Goal: Obtain resource: Download file/media

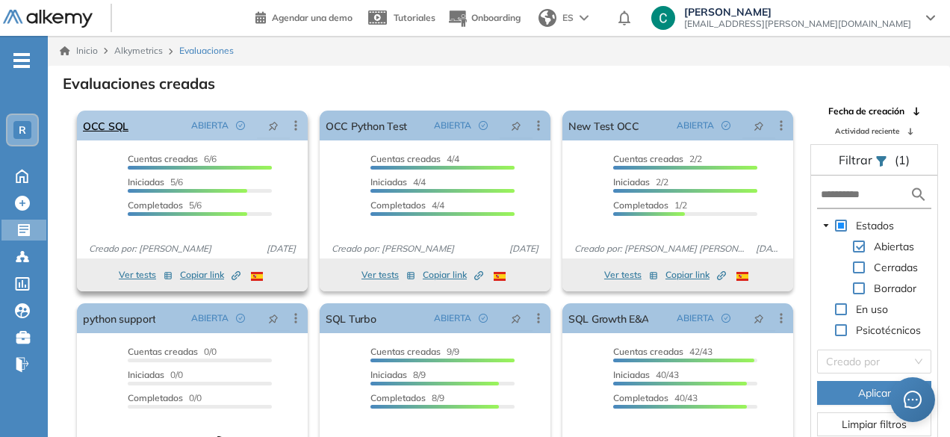
click at [140, 131] on div "OCC SQL ABIERTA Editar Los siguientes tests ya no están disponibles o tienen un…" at bounding box center [192, 126] width 231 height 30
click at [124, 126] on link "OCC SQL" at bounding box center [106, 126] width 46 height 30
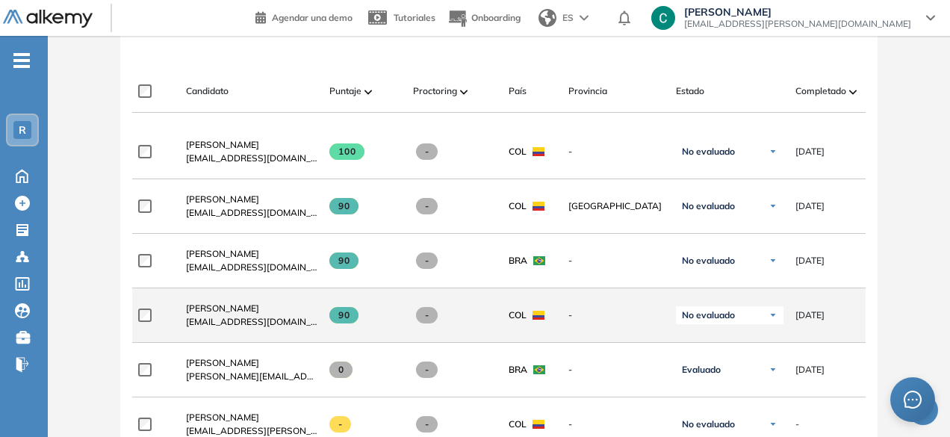
scroll to position [438, 0]
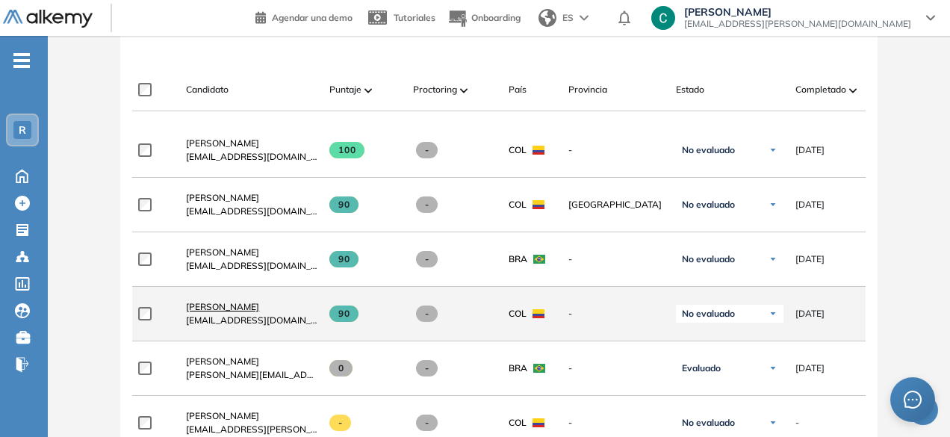
click at [238, 309] on span "[PERSON_NAME]" at bounding box center [222, 306] width 73 height 11
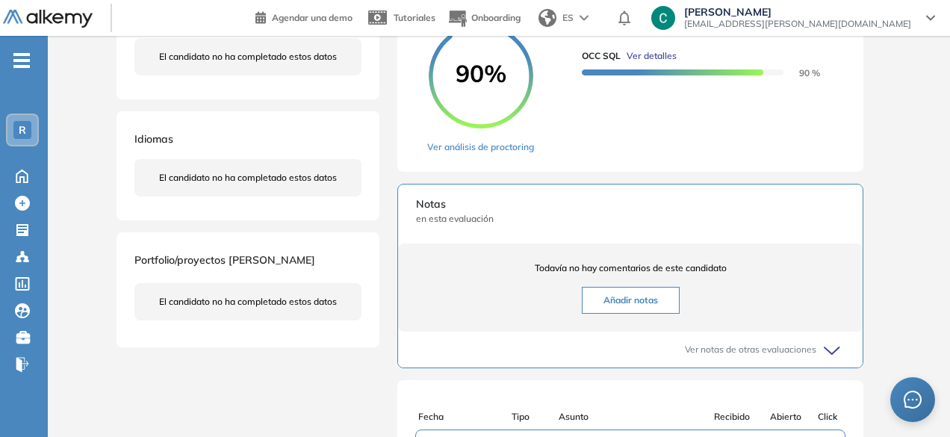
scroll to position [314, 0]
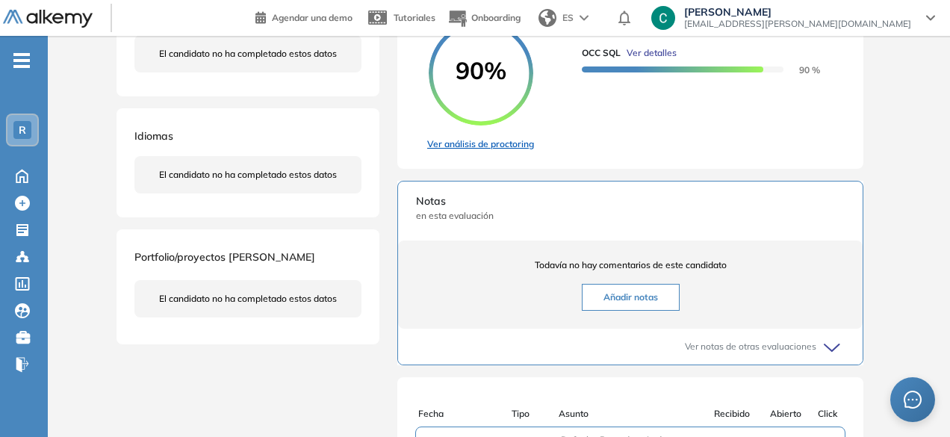
click at [481, 151] on link "Ver análisis de proctoring" at bounding box center [480, 143] width 107 height 13
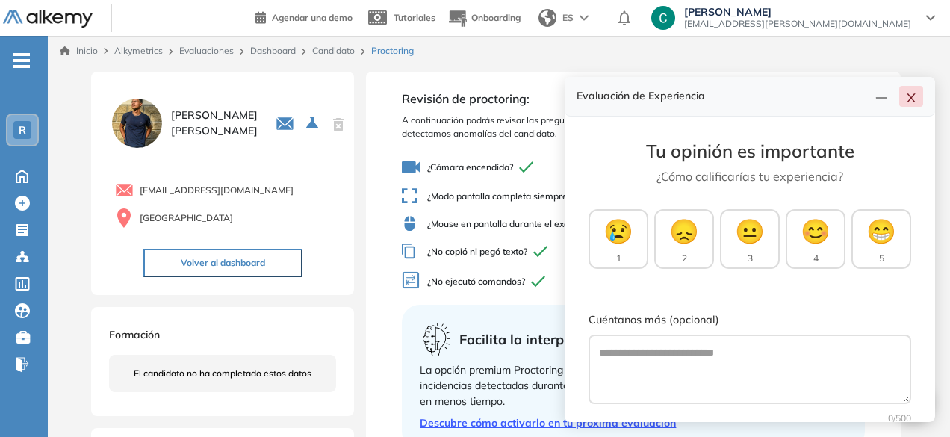
click at [905, 95] on button "button" at bounding box center [912, 96] width 24 height 21
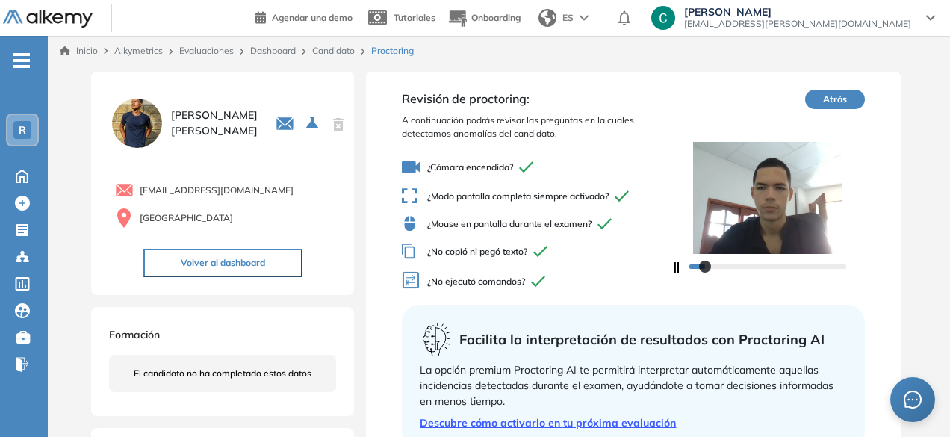
click at [843, 101] on button "Atrás" at bounding box center [835, 99] width 60 height 19
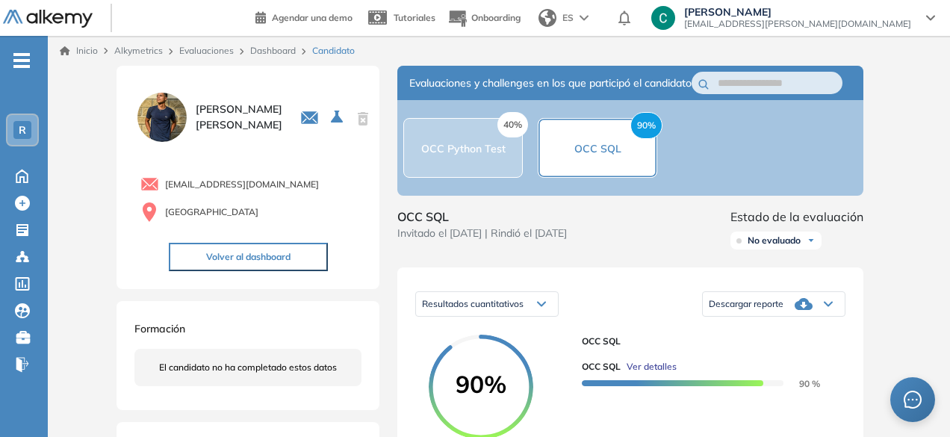
scroll to position [188, 0]
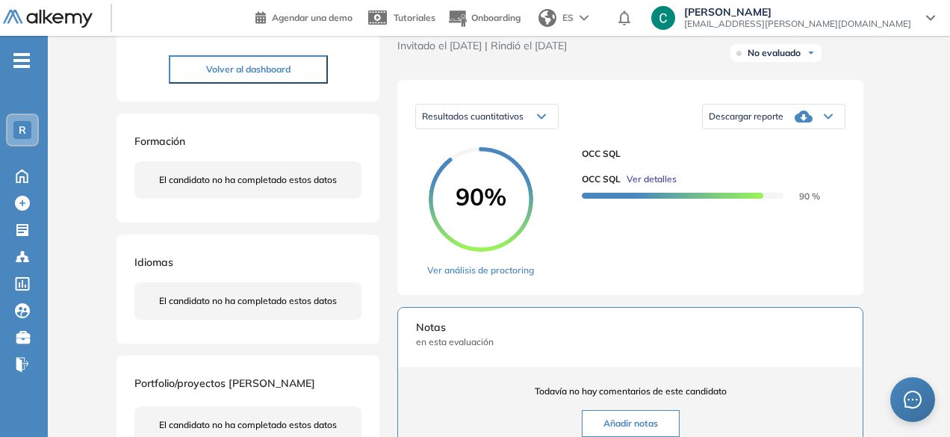
click at [752, 123] on span "Descargar reporte" at bounding box center [746, 117] width 75 height 12
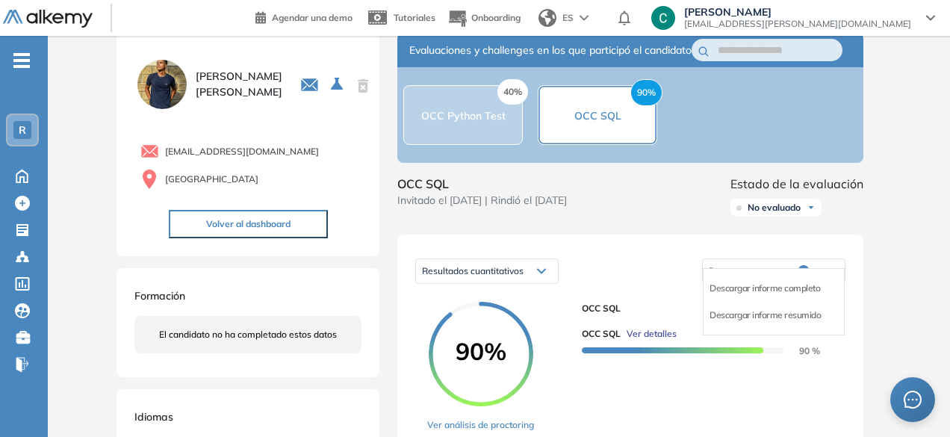
scroll to position [0, 0]
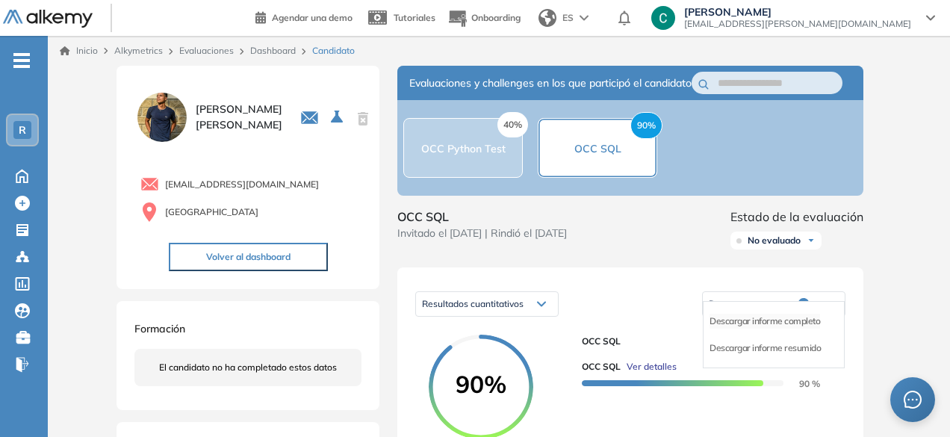
click at [769, 329] on li "Descargar informe completo" at bounding box center [765, 321] width 111 height 15
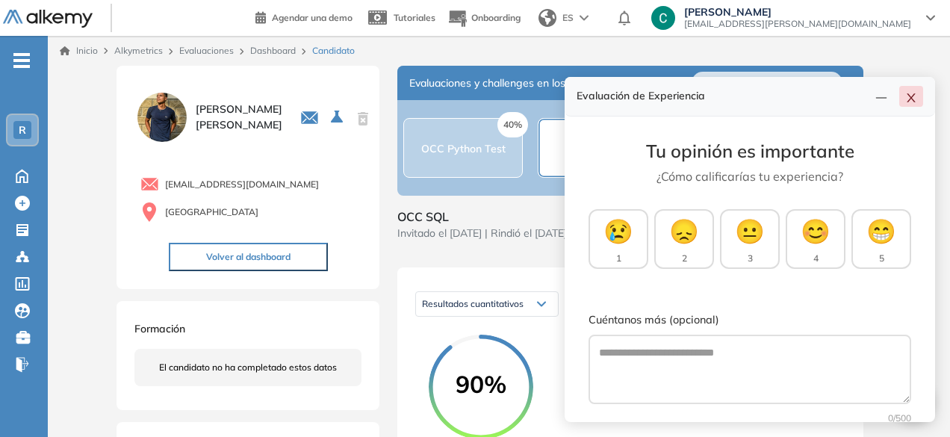
click at [906, 95] on icon "close" at bounding box center [912, 98] width 12 height 12
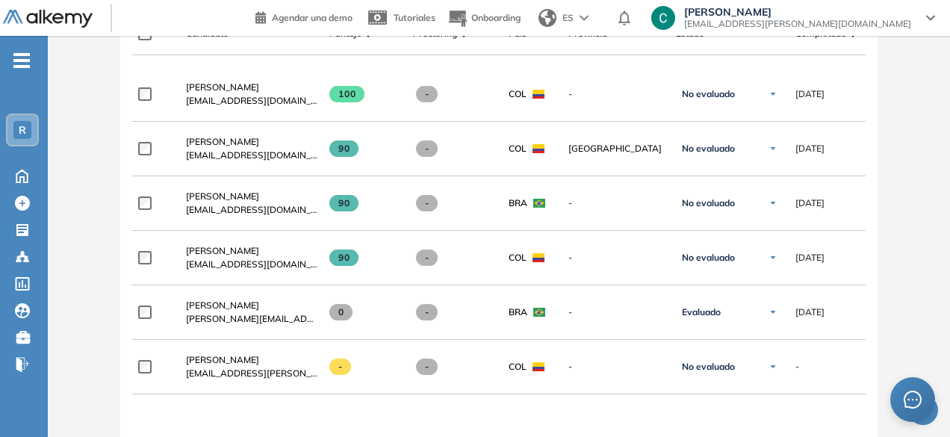
scroll to position [480, 0]
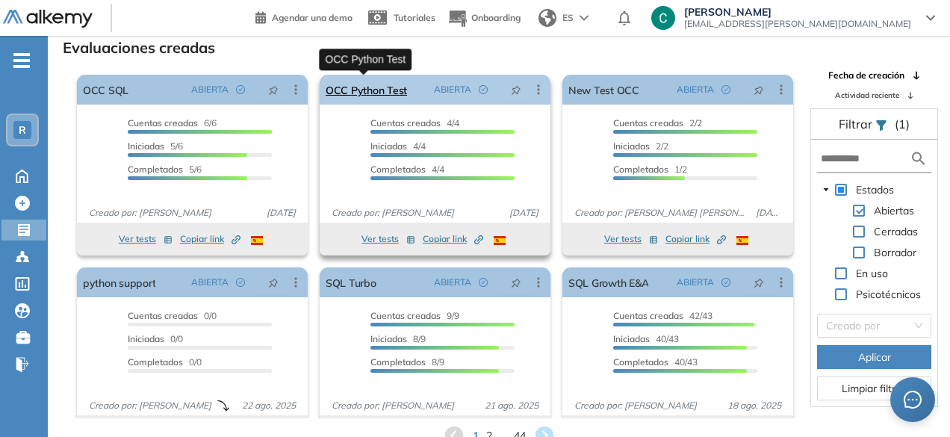
click at [370, 92] on link "OCC Python Test" at bounding box center [366, 90] width 81 height 30
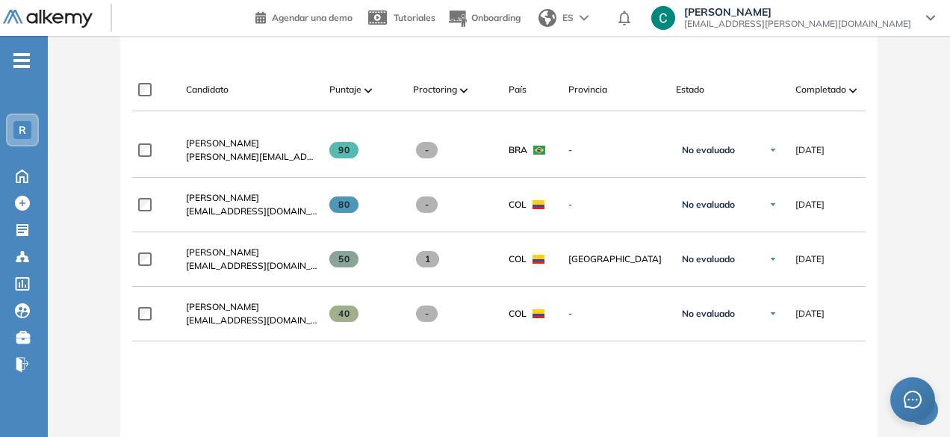
scroll to position [439, 0]
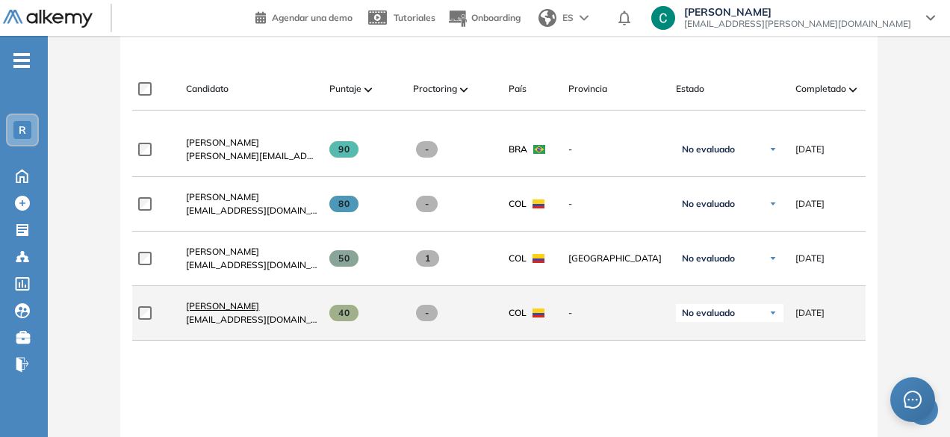
click at [247, 313] on link "[PERSON_NAME]" at bounding box center [252, 306] width 132 height 13
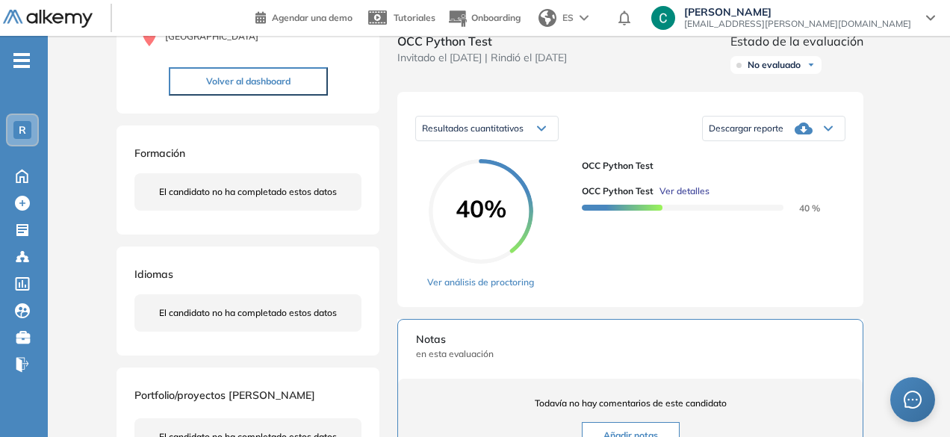
scroll to position [147, 0]
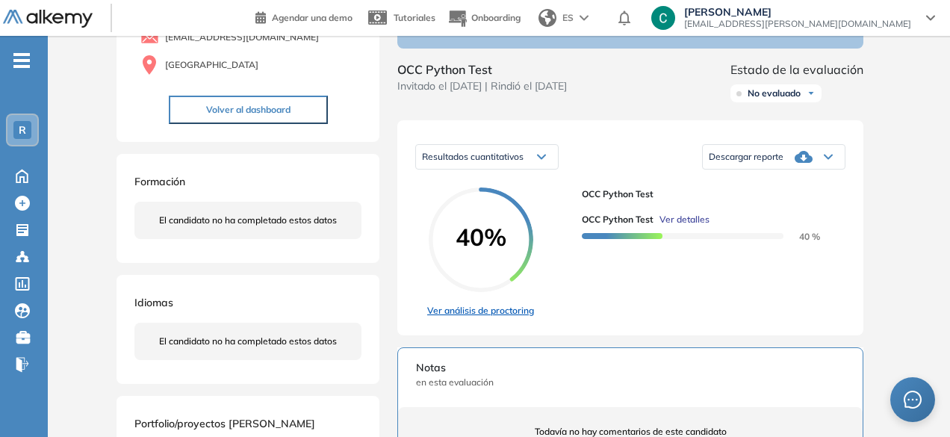
click at [472, 318] on link "Ver análisis de proctoring" at bounding box center [480, 310] width 107 height 13
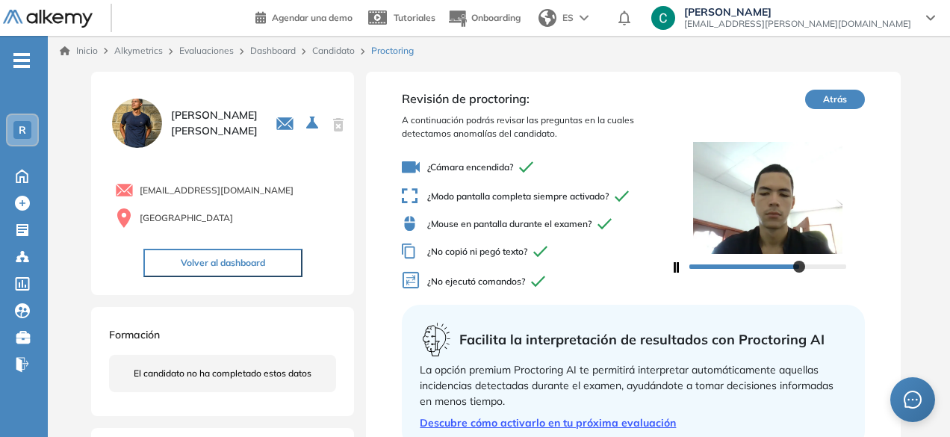
click at [829, 93] on button "Atrás" at bounding box center [835, 99] width 60 height 19
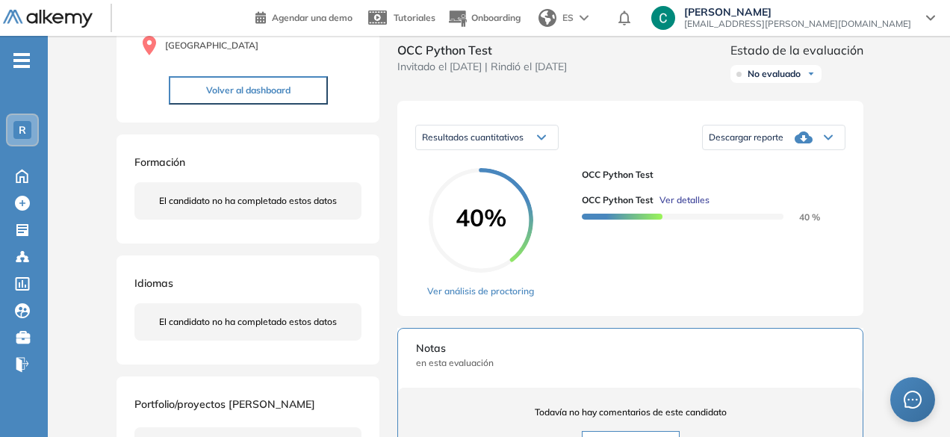
scroll to position [184, 0]
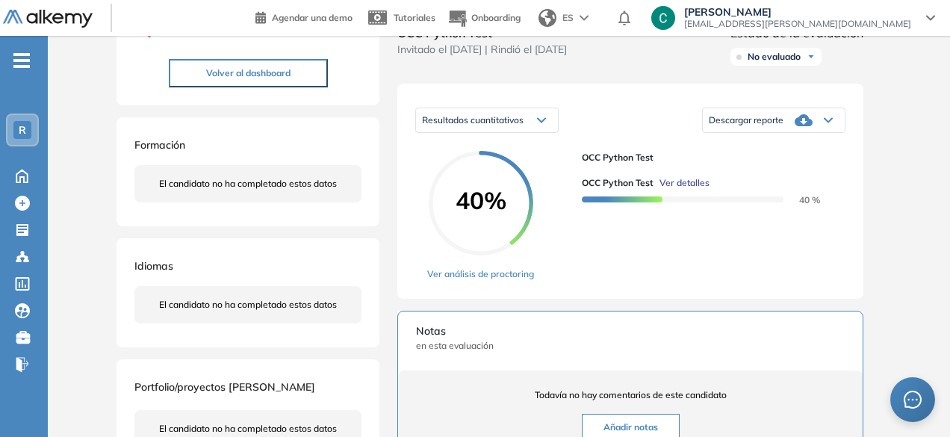
click at [763, 126] on span "Descargar reporte" at bounding box center [746, 120] width 75 height 12
click at [797, 145] on li "Descargar informe completo" at bounding box center [765, 137] width 111 height 15
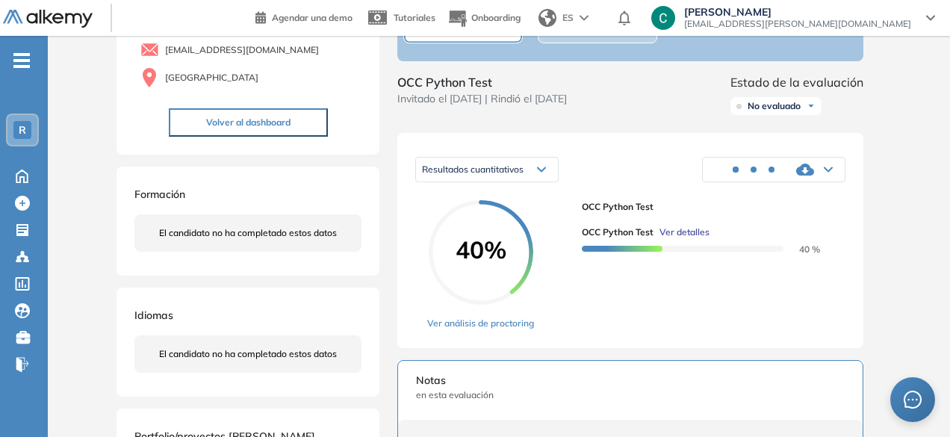
scroll to position [134, 0]
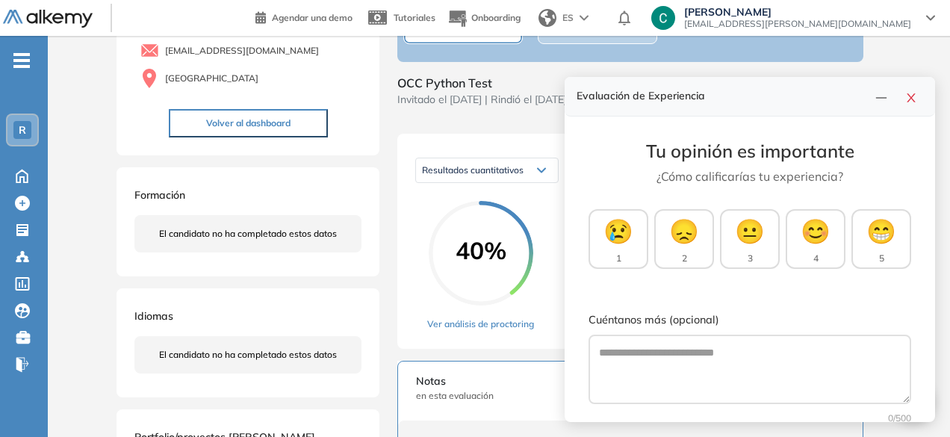
click at [528, 182] on div "Resultados cuantitativos" at bounding box center [487, 170] width 142 height 24
click at [913, 104] on button "button" at bounding box center [912, 96] width 24 height 21
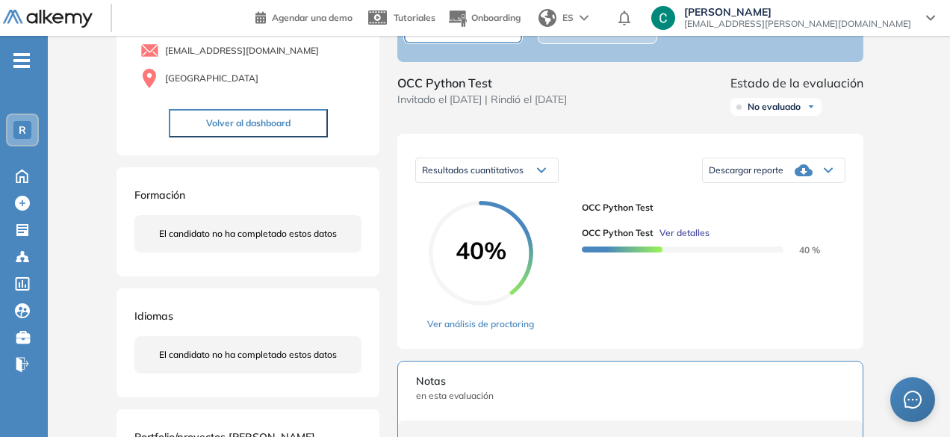
scroll to position [111, 0]
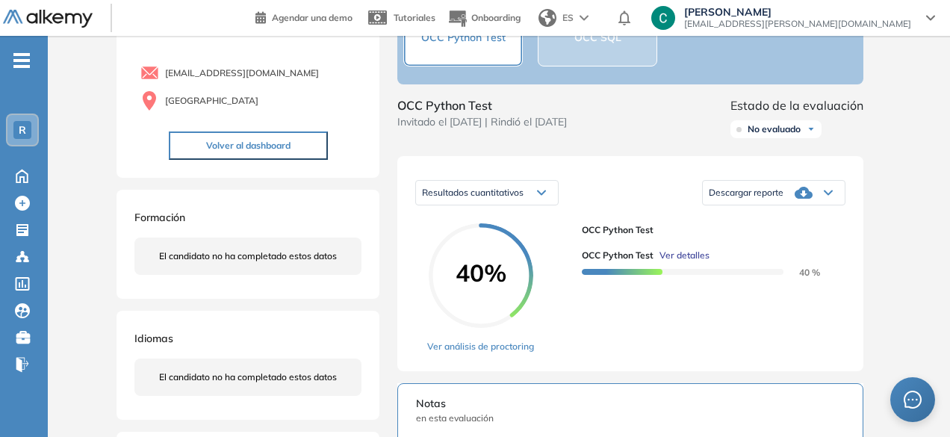
click at [773, 199] on span "Descargar reporte" at bounding box center [746, 193] width 75 height 12
click at [770, 217] on li "Descargar informe completo" at bounding box center [765, 209] width 111 height 15
click at [523, 353] on link "Ver análisis de proctoring" at bounding box center [480, 346] width 107 height 13
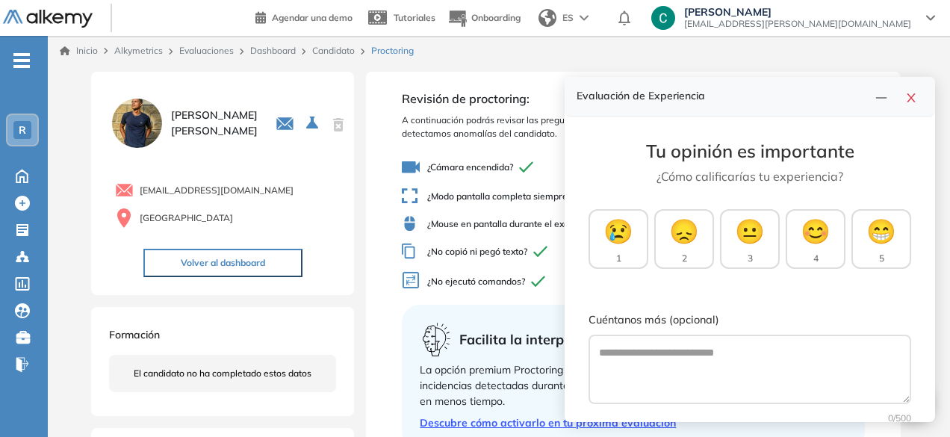
click at [448, 67] on div "[PERSON_NAME] [EMAIL_ADDRESS][DOMAIN_NAME] Colombia Volver al dashboard Formaci…" at bounding box center [499, 368] width 903 height 604
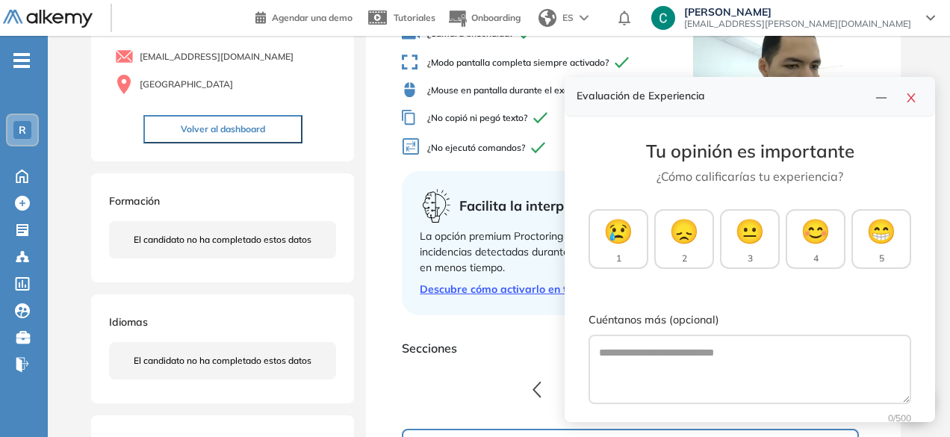
scroll to position [137, 0]
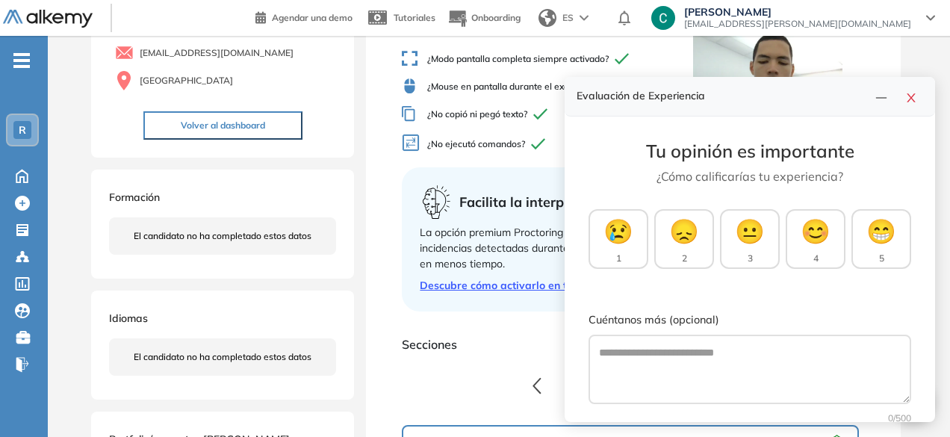
click at [407, 195] on div "Facilita la interpretación de resultados con Proctoring AI La opción premium Pr…" at bounding box center [633, 239] width 463 height 144
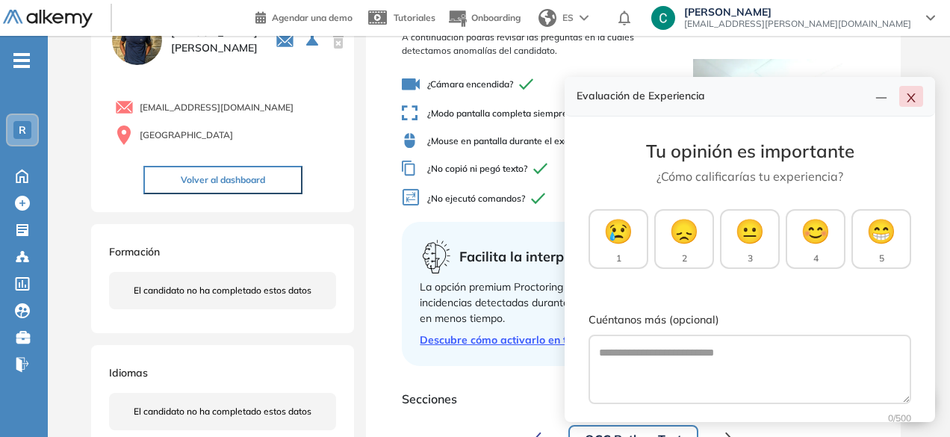
click at [906, 94] on icon "close" at bounding box center [912, 98] width 12 height 12
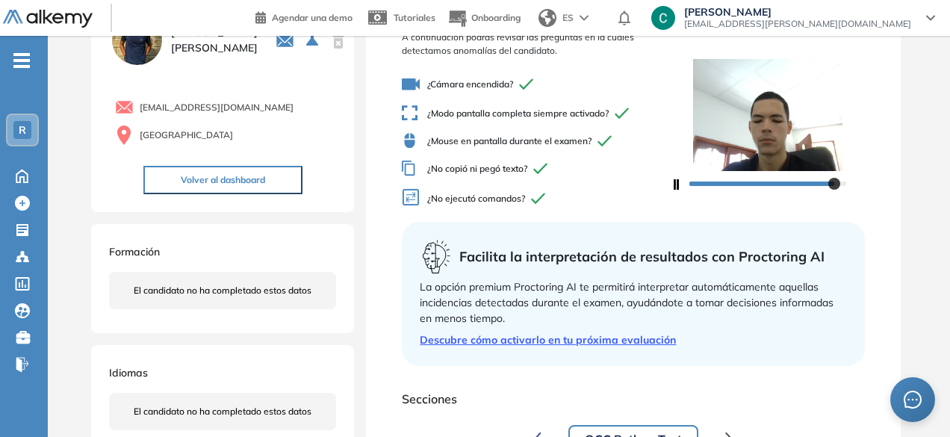
scroll to position [0, 0]
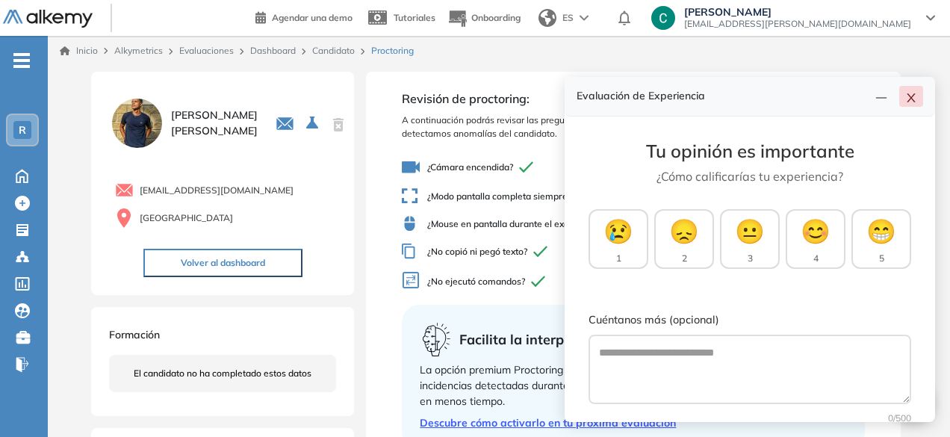
click at [920, 94] on button "button" at bounding box center [912, 96] width 24 height 21
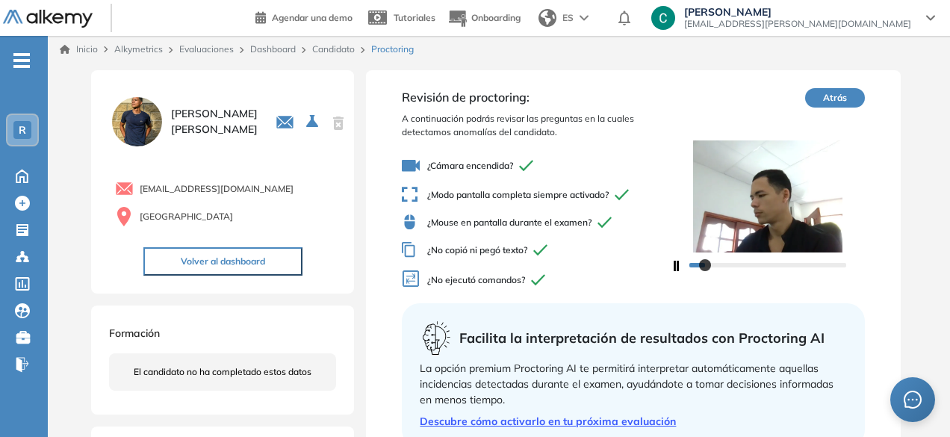
scroll to position [2, 0]
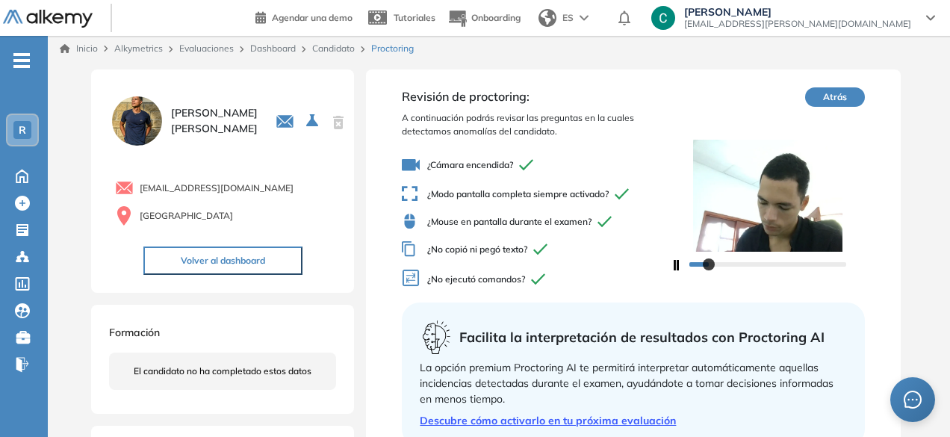
click at [862, 90] on button "Atrás" at bounding box center [835, 96] width 60 height 19
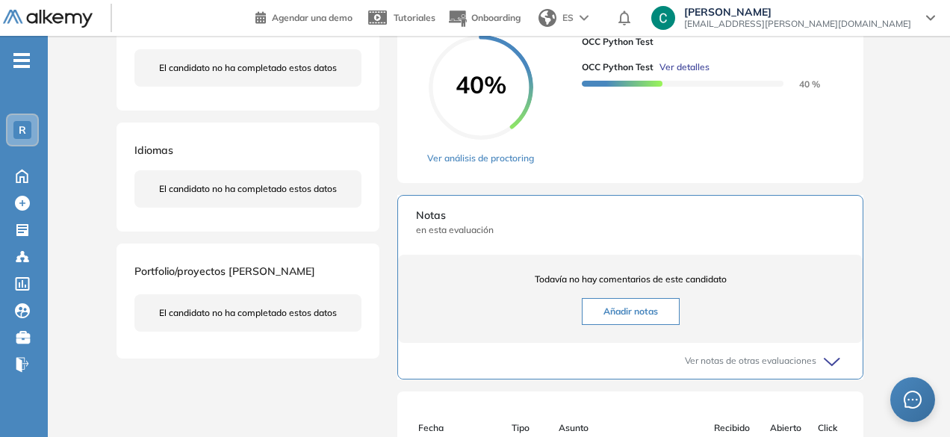
scroll to position [232, 0]
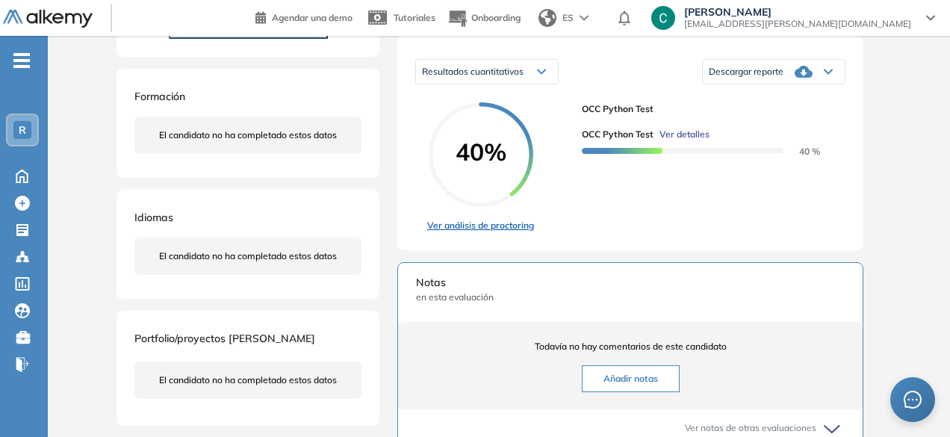
click at [504, 232] on link "Ver análisis de proctoring" at bounding box center [480, 225] width 107 height 13
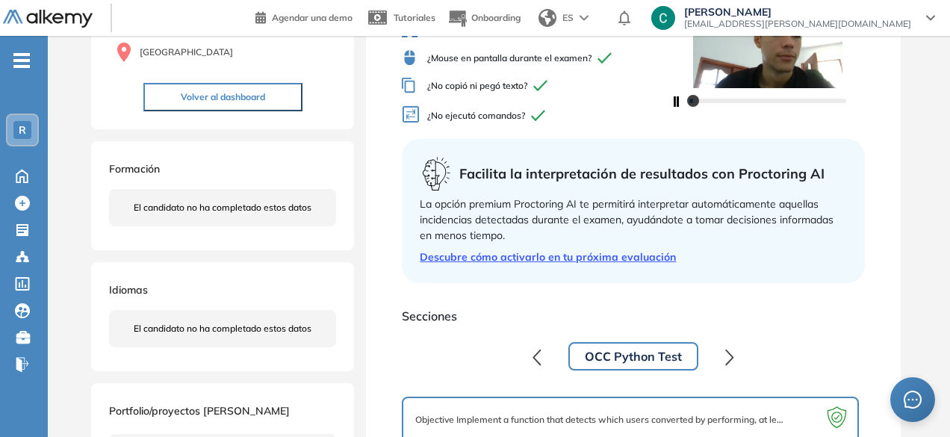
scroll to position [233, 0]
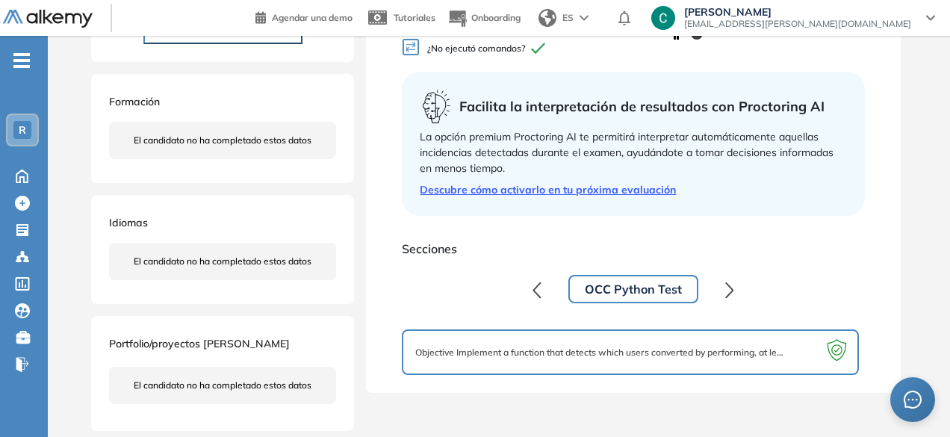
click at [616, 290] on button "OCC Python Test" at bounding box center [634, 289] width 130 height 28
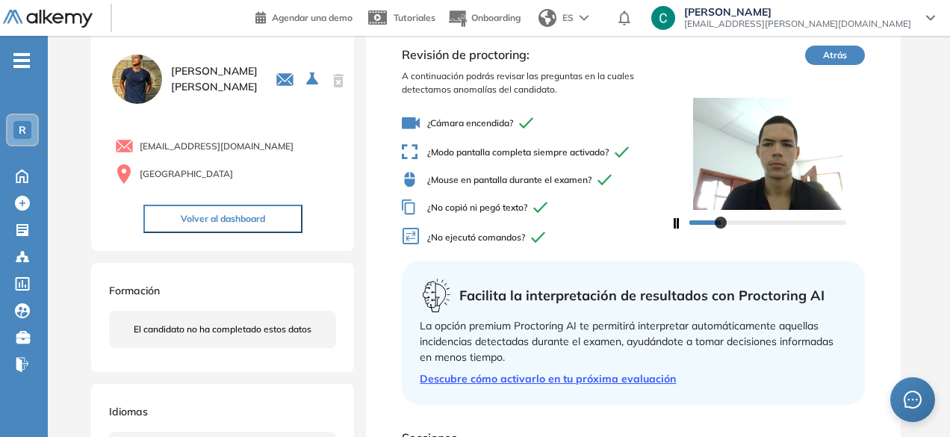
scroll to position [0, 0]
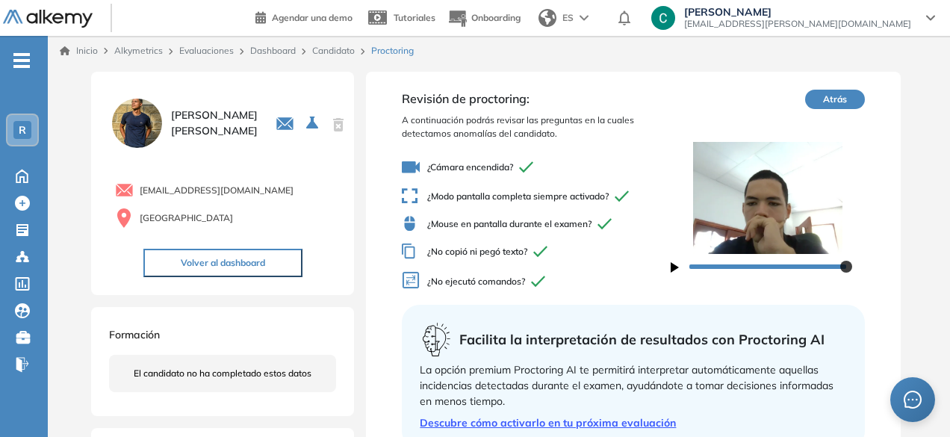
click at [833, 99] on button "Atrás" at bounding box center [835, 99] width 60 height 19
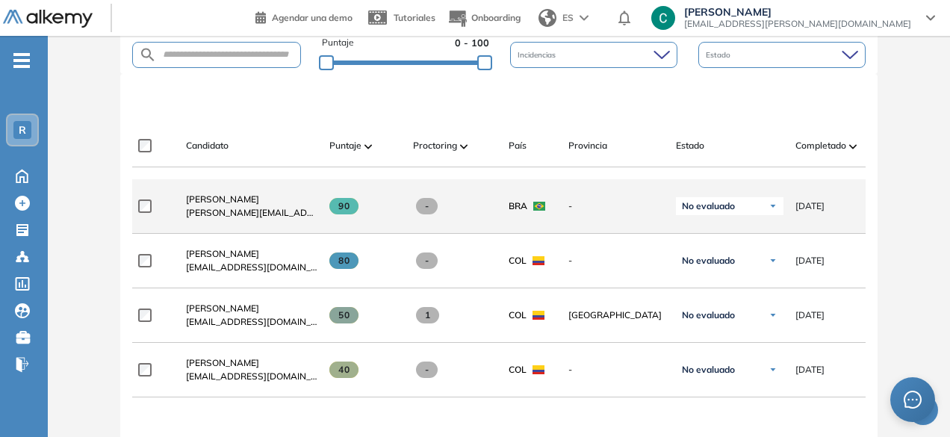
scroll to position [387, 0]
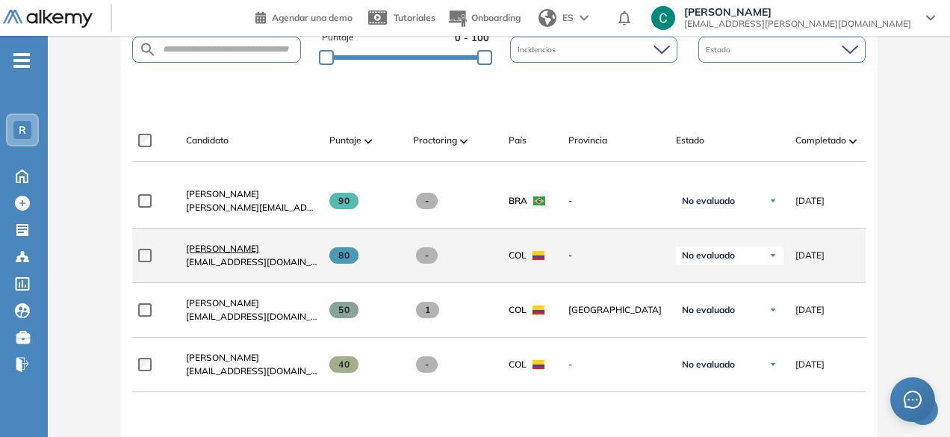
click at [220, 252] on span "[PERSON_NAME]" at bounding box center [222, 248] width 73 height 11
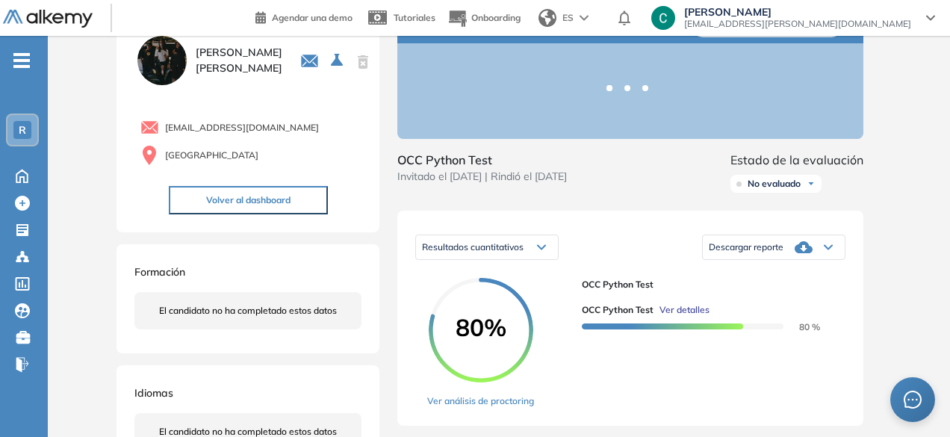
scroll to position [72, 0]
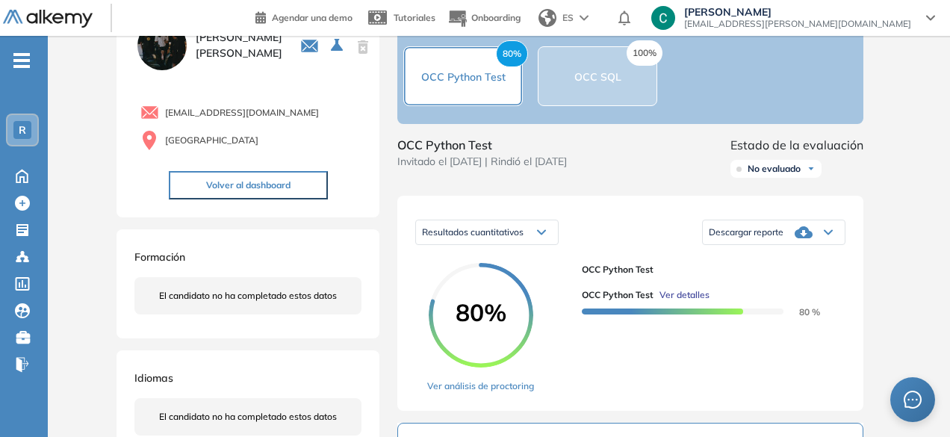
click at [779, 238] on span "Descargar reporte" at bounding box center [746, 232] width 75 height 12
click at [752, 257] on li "Descargar informe completo" at bounding box center [765, 249] width 111 height 15
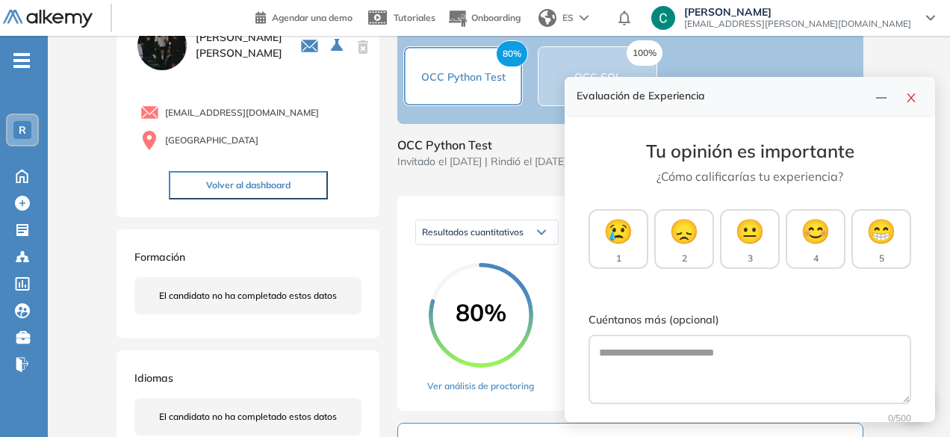
scroll to position [0, 0]
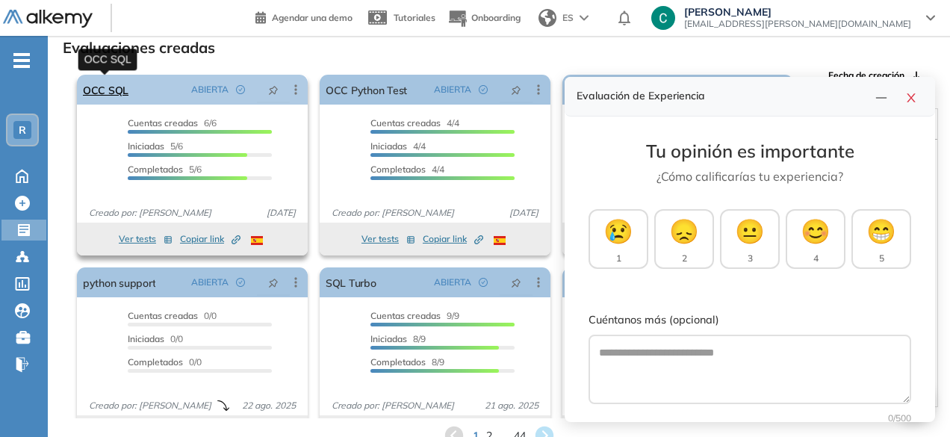
click at [109, 99] on link "OCC SQL" at bounding box center [106, 90] width 46 height 30
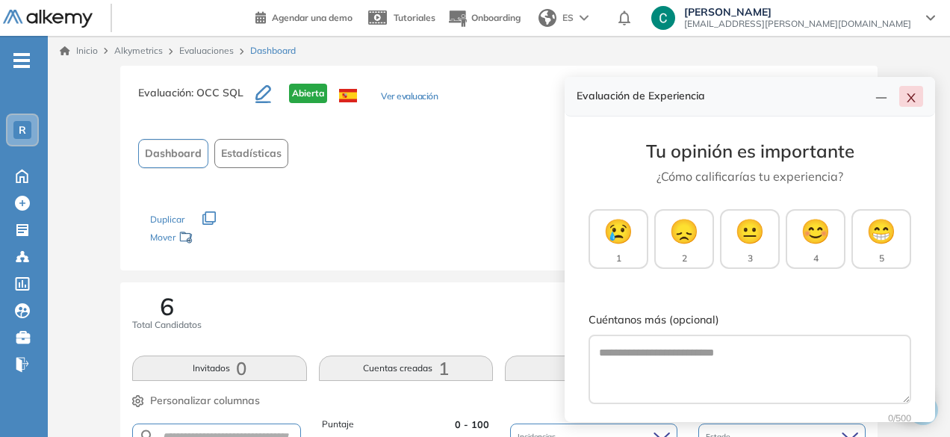
click at [913, 101] on icon "close" at bounding box center [912, 98] width 12 height 12
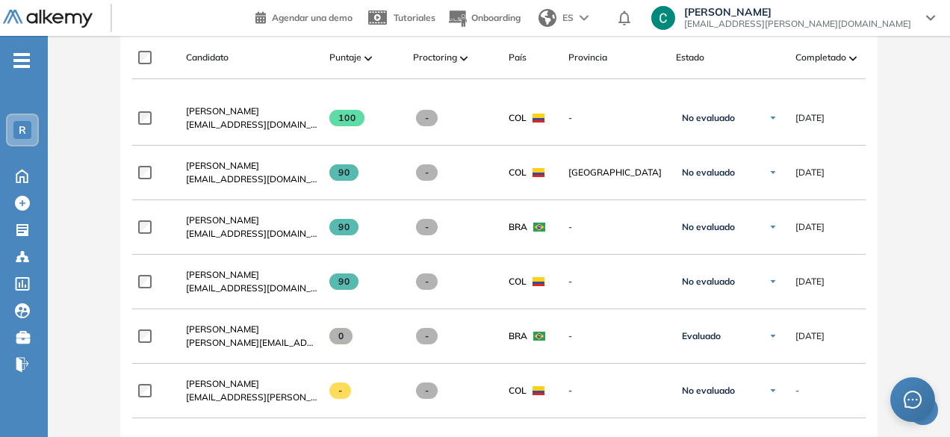
scroll to position [490, 0]
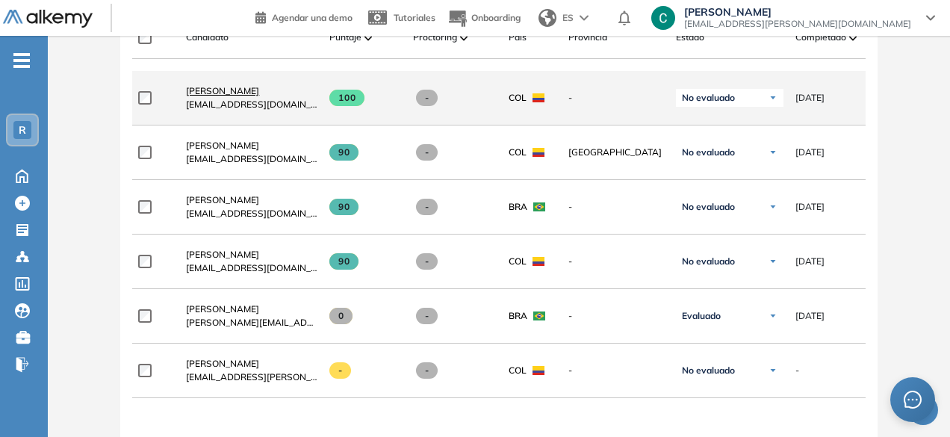
click at [235, 93] on span "[PERSON_NAME]" at bounding box center [222, 90] width 73 height 11
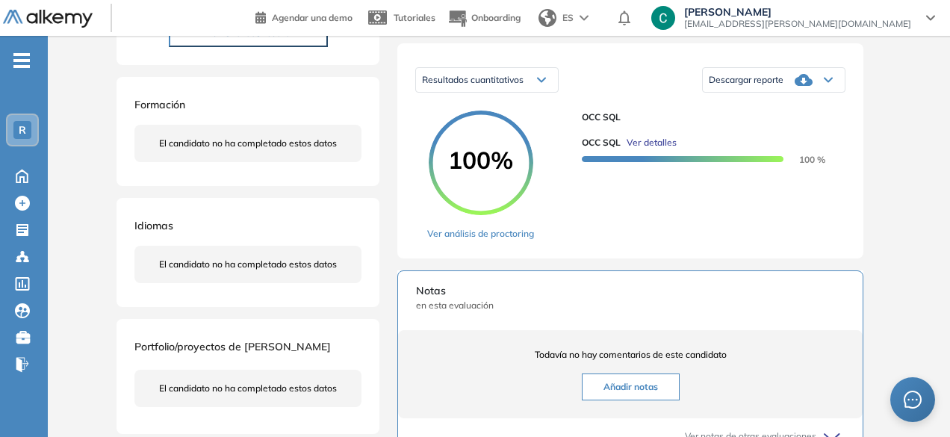
scroll to position [249, 0]
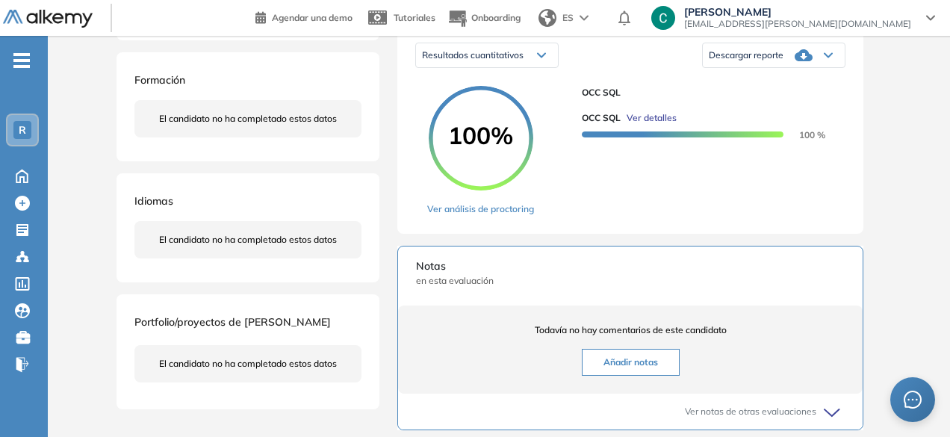
click at [811, 64] on icon at bounding box center [804, 55] width 18 height 18
click at [775, 80] on li "Descargar informe completo" at bounding box center [765, 72] width 111 height 15
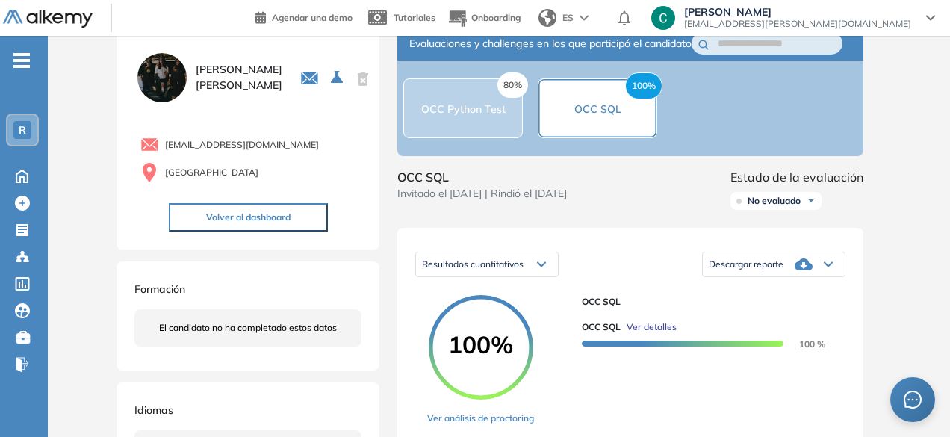
scroll to position [0, 0]
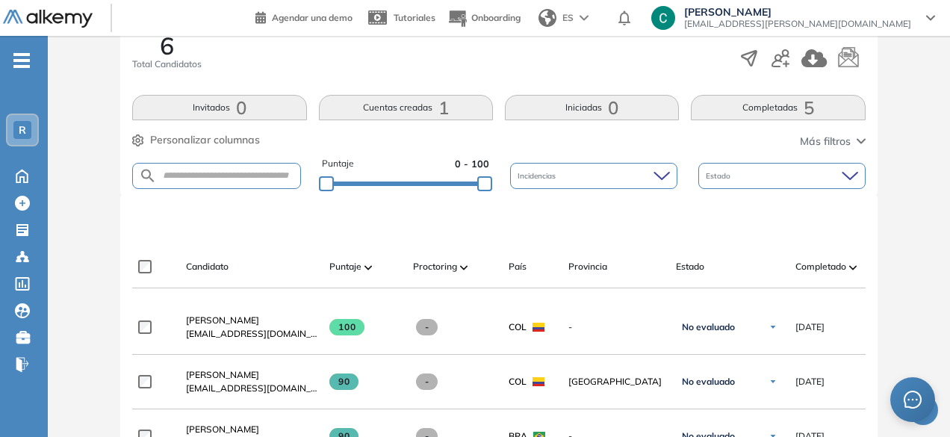
scroll to position [264, 0]
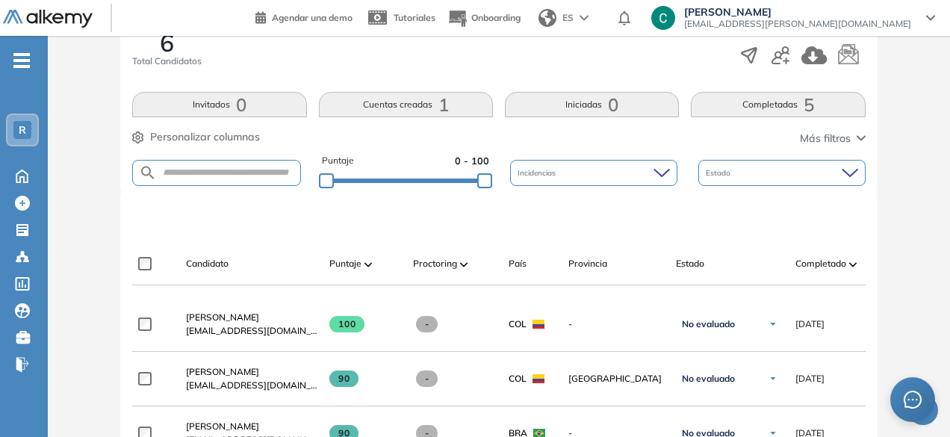
click at [427, 111] on button "Cuentas creadas 1" at bounding box center [406, 104] width 174 height 25
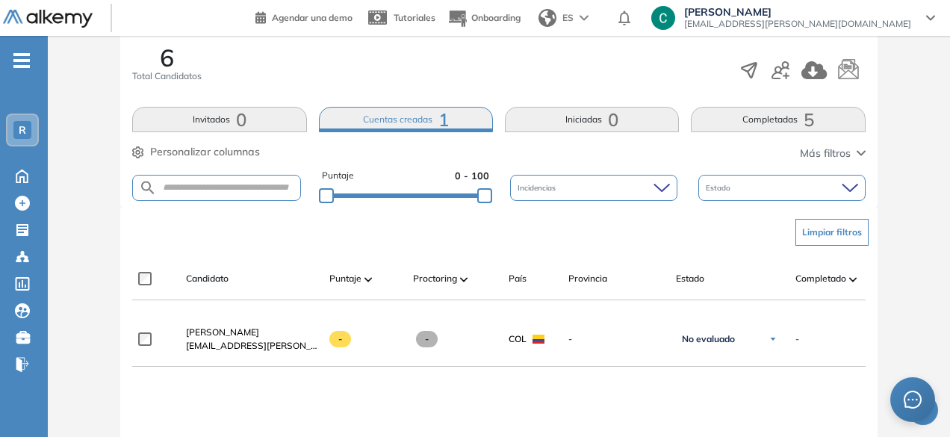
scroll to position [247, 0]
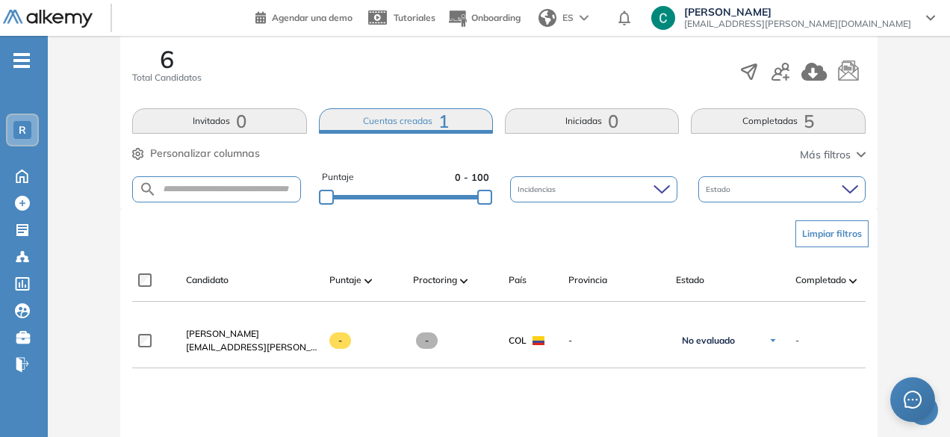
click at [720, 114] on button "Completadas 5" at bounding box center [778, 120] width 174 height 25
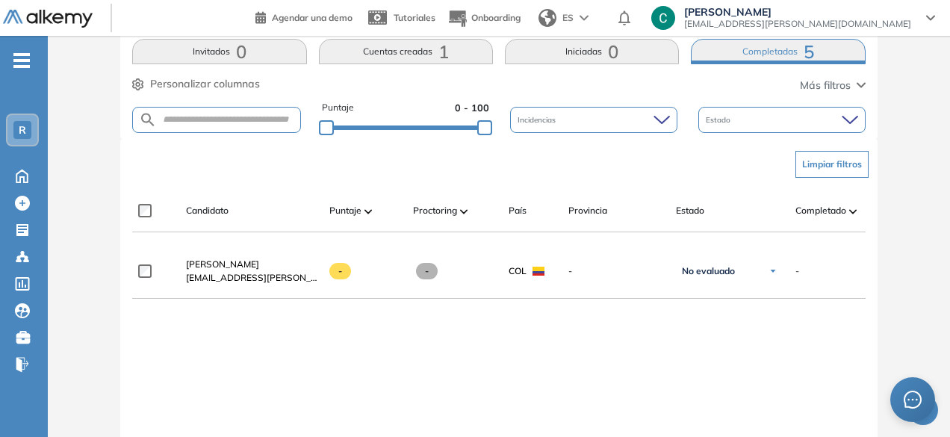
scroll to position [311, 0]
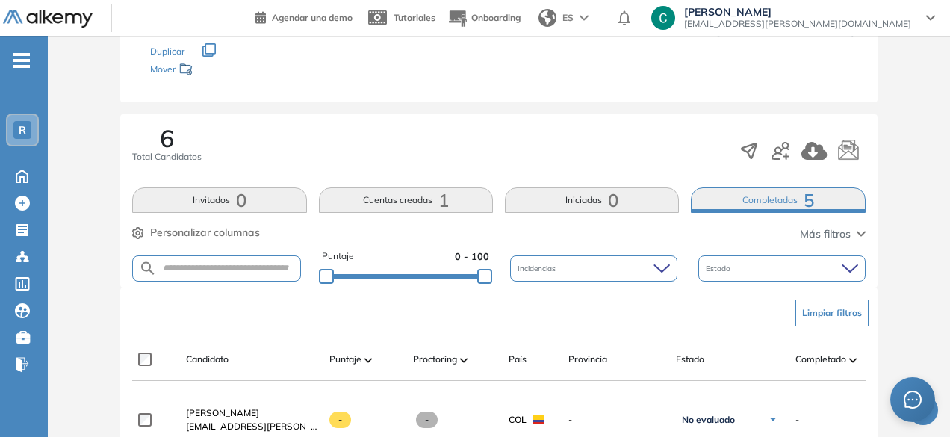
scroll to position [36, 0]
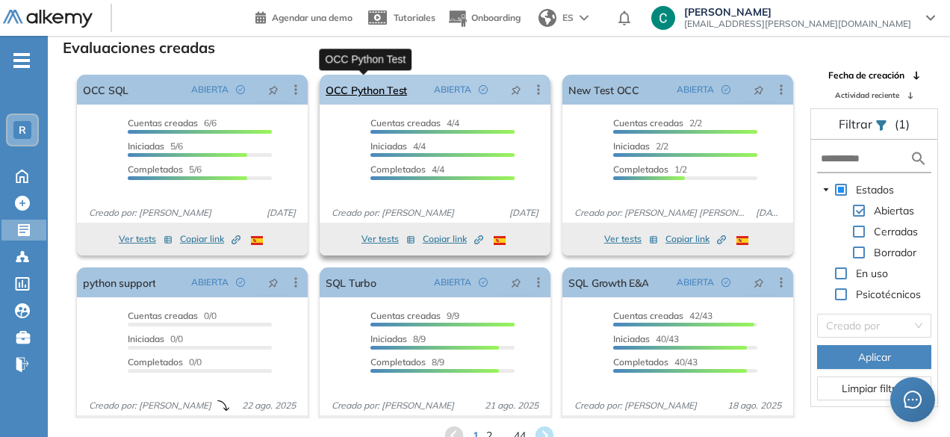
click at [370, 87] on link "OCC Python Test" at bounding box center [366, 90] width 81 height 30
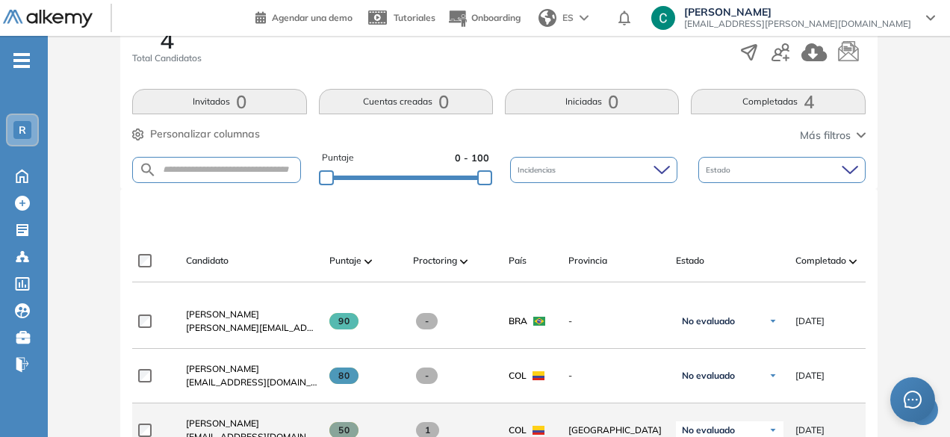
scroll to position [265, 0]
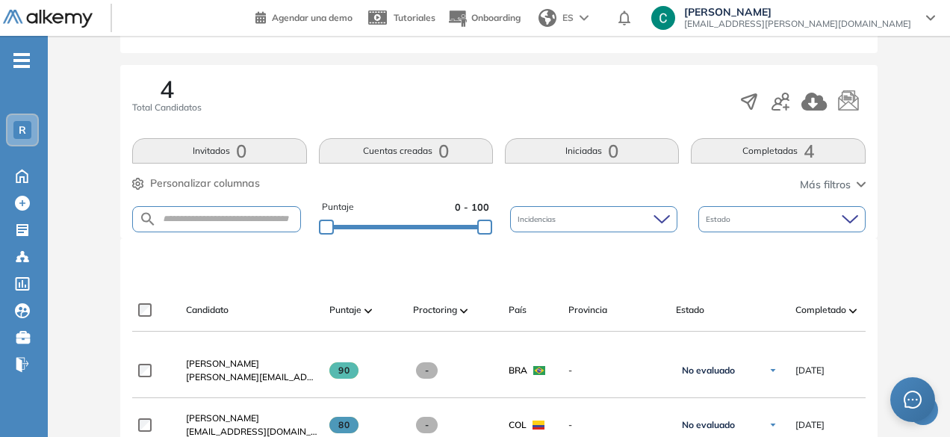
click at [445, 264] on div at bounding box center [501, 263] width 733 height 45
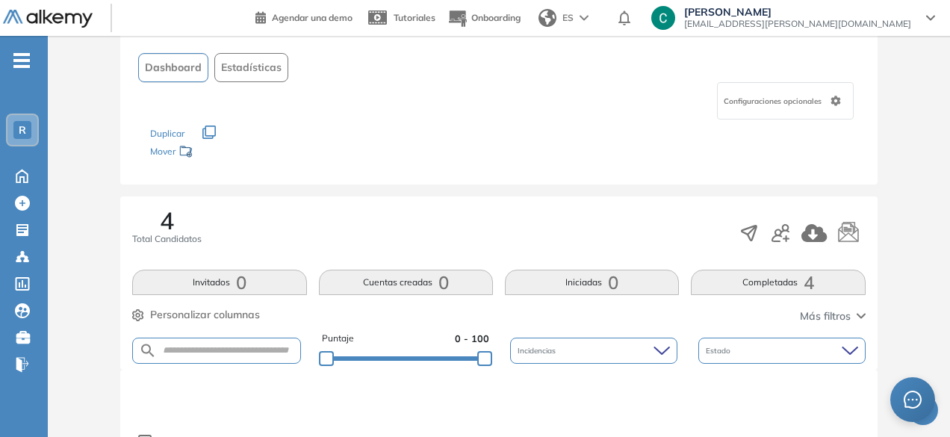
scroll to position [0, 0]
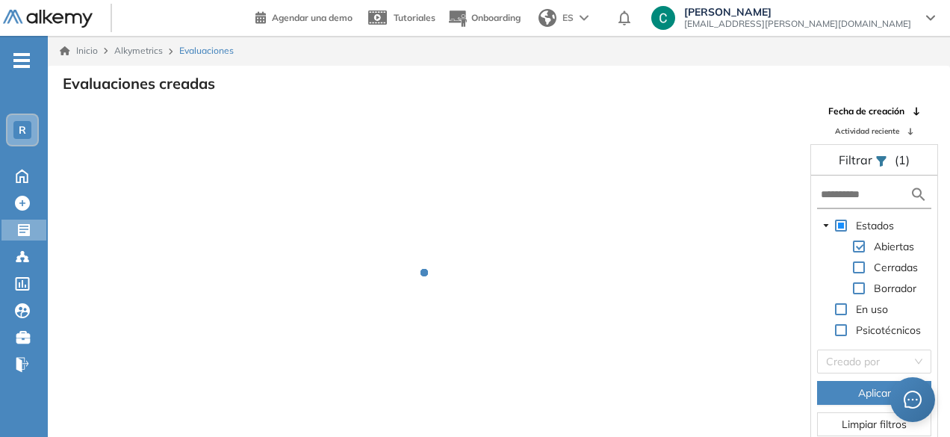
scroll to position [36, 0]
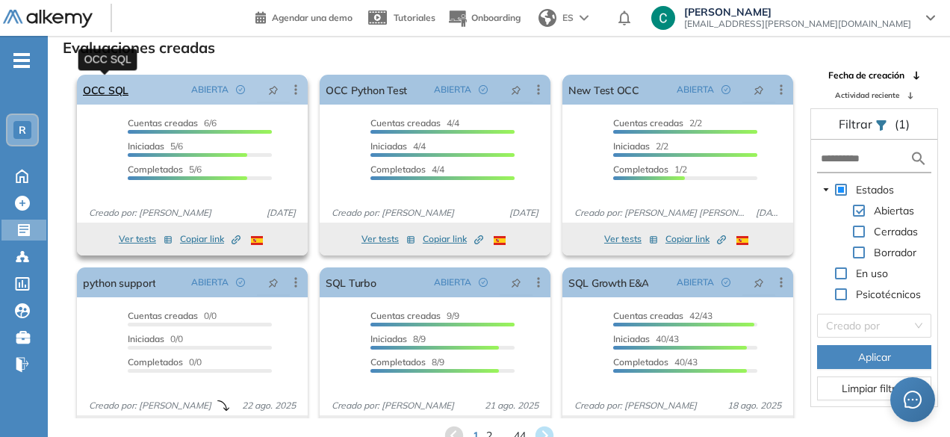
click at [110, 86] on link "OCC SQL" at bounding box center [106, 90] width 46 height 30
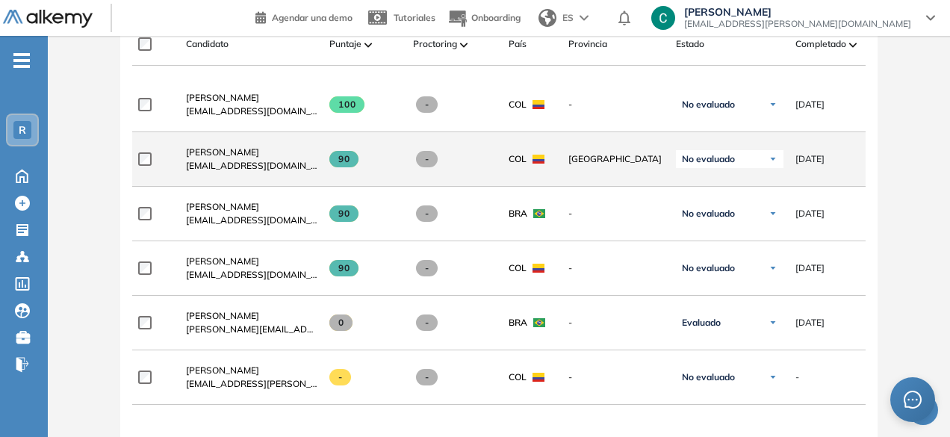
scroll to position [484, 0]
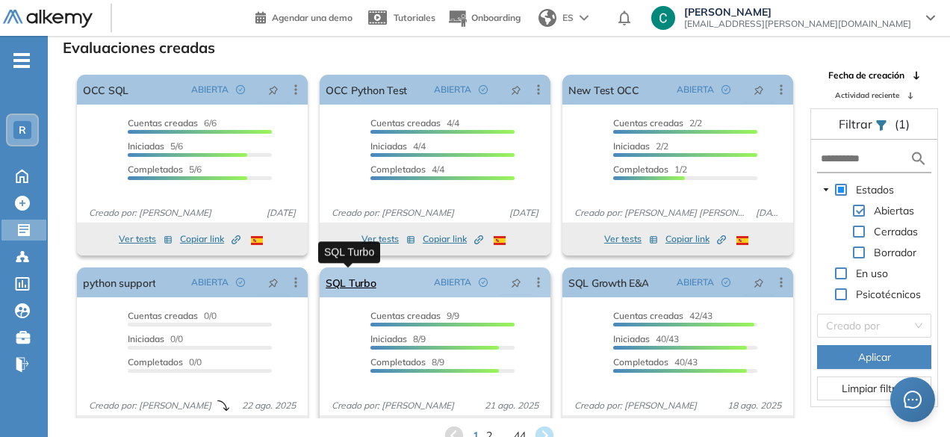
click at [361, 284] on link "SQL Turbo" at bounding box center [351, 282] width 51 height 30
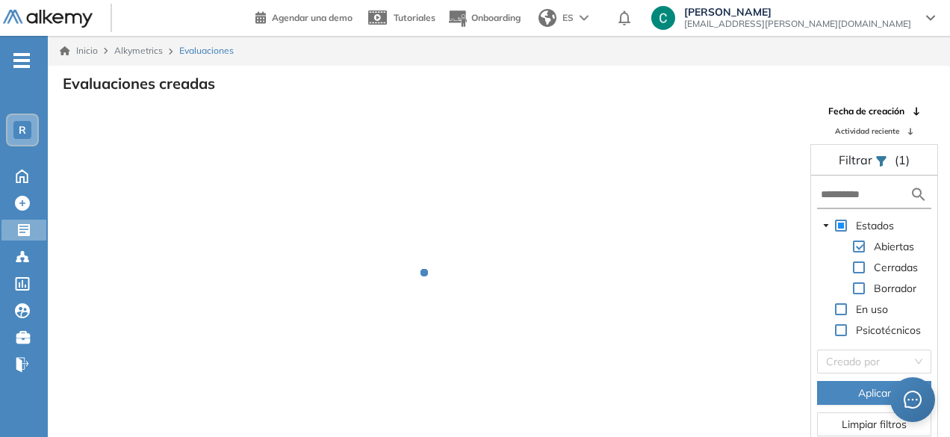
scroll to position [36, 0]
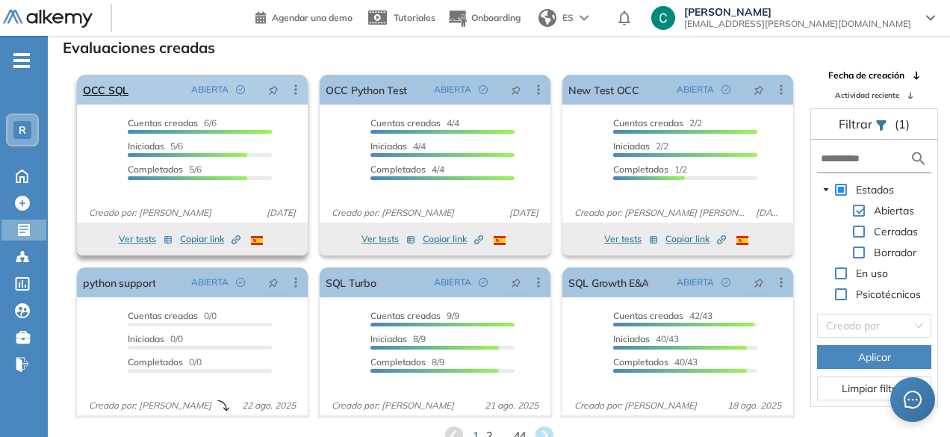
click at [128, 96] on div "OCC SQL ABIERTA Editar Los siguientes tests ya no están disponibles o tienen un…" at bounding box center [192, 90] width 231 height 30
click at [115, 93] on link "OCC SQL" at bounding box center [106, 90] width 46 height 30
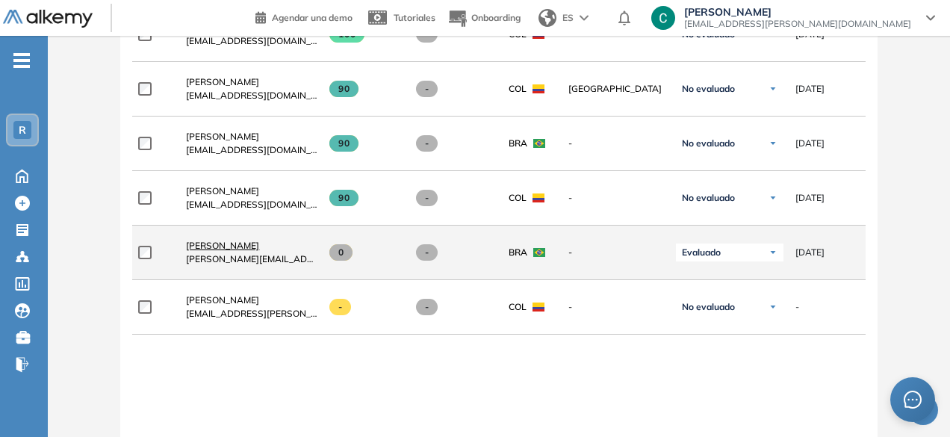
scroll to position [554, 0]
click at [155, 253] on label at bounding box center [150, 251] width 25 height 13
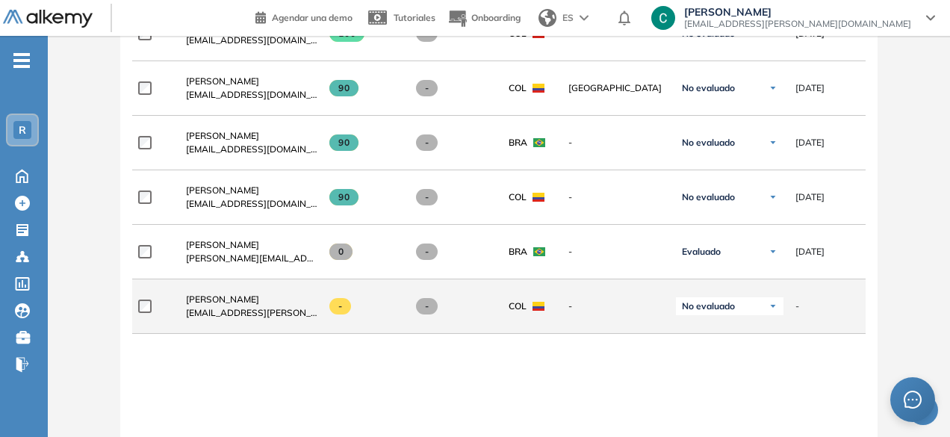
click at [143, 297] on div at bounding box center [156, 306] width 36 height 37
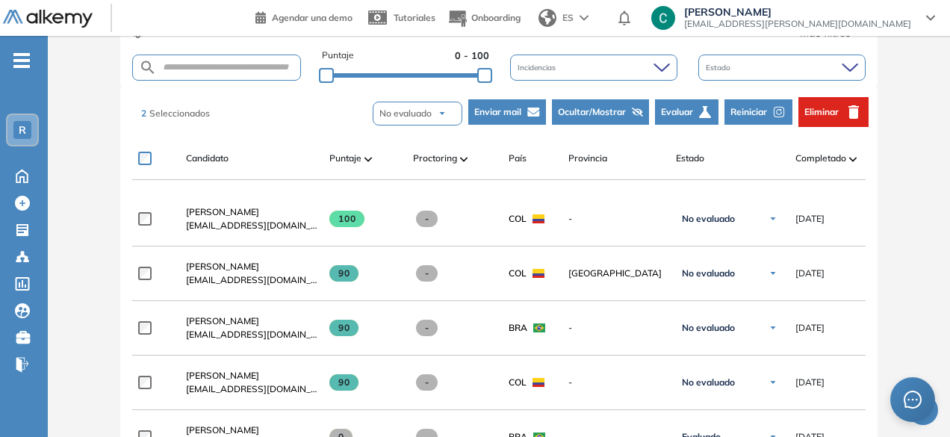
scroll to position [368, 0]
click at [598, 116] on span "Ocultar/Mostrar" at bounding box center [592, 112] width 68 height 13
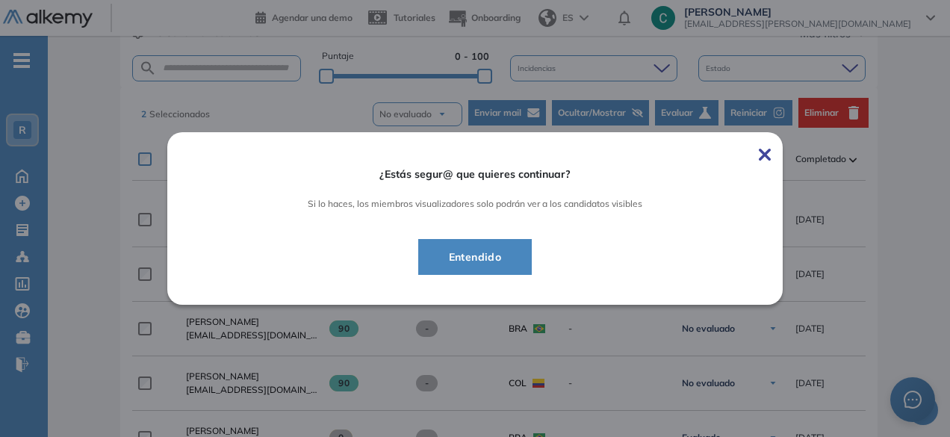
click at [495, 265] on span "Entendido" at bounding box center [475, 257] width 77 height 18
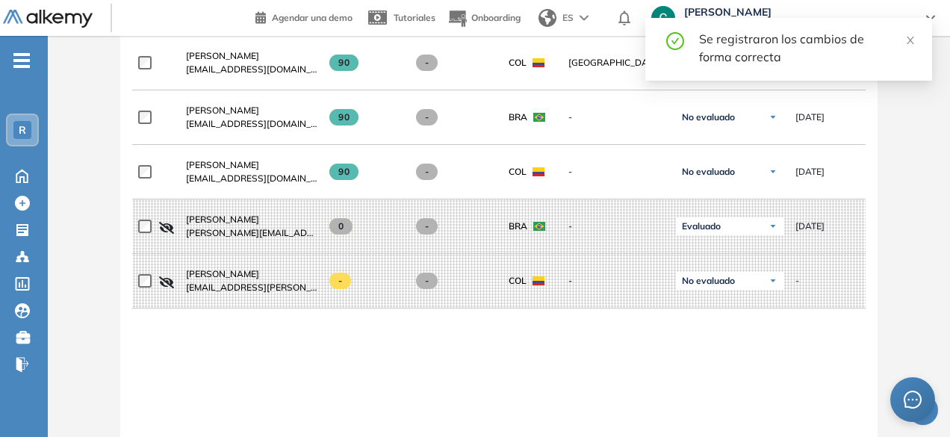
scroll to position [581, 0]
click at [909, 45] on icon "close" at bounding box center [911, 40] width 10 height 10
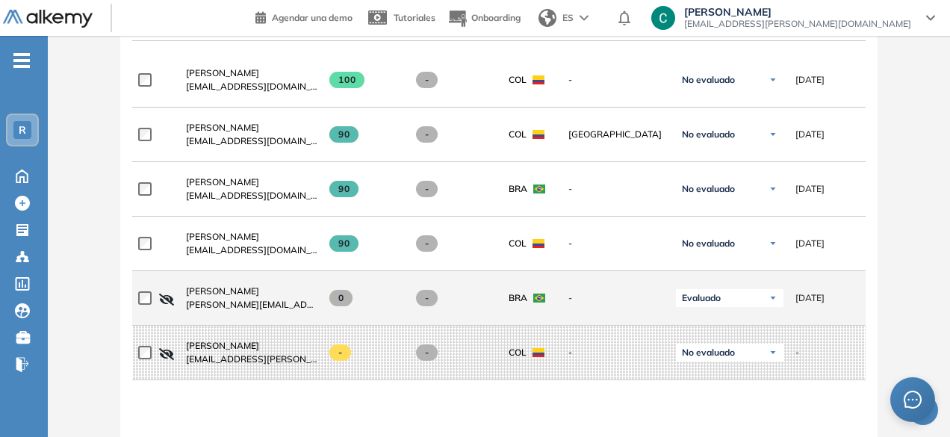
scroll to position [506, 0]
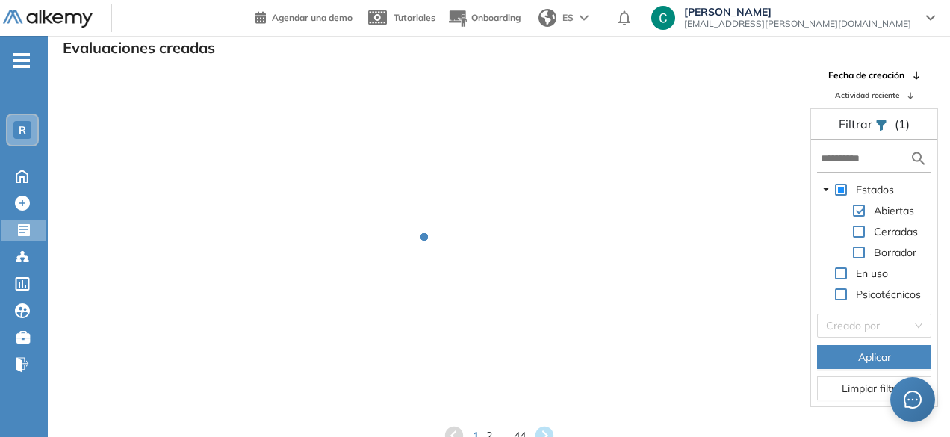
scroll to position [36, 0]
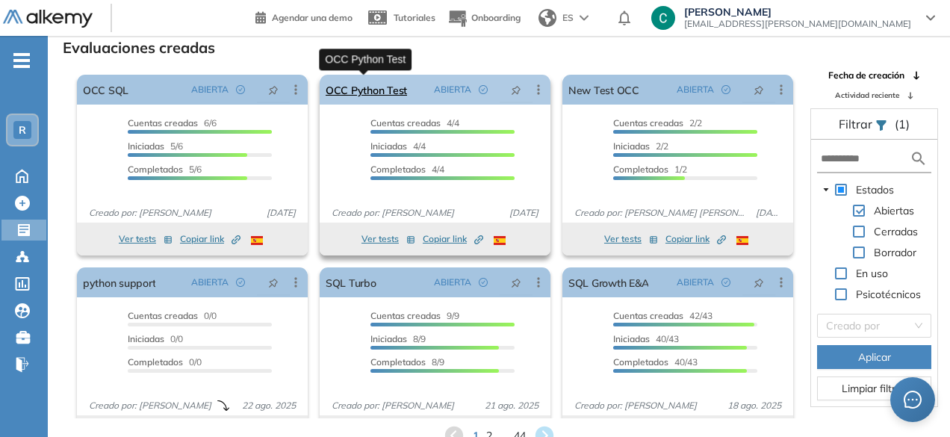
click at [390, 90] on link "OCC Python Test" at bounding box center [366, 90] width 81 height 30
